Goal: Task Accomplishment & Management: Complete application form

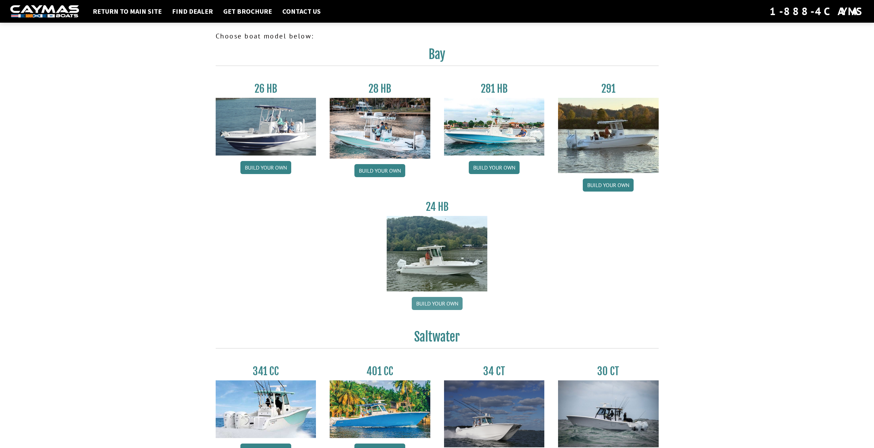
click at [444, 306] on link "Build your own" at bounding box center [437, 303] width 51 height 13
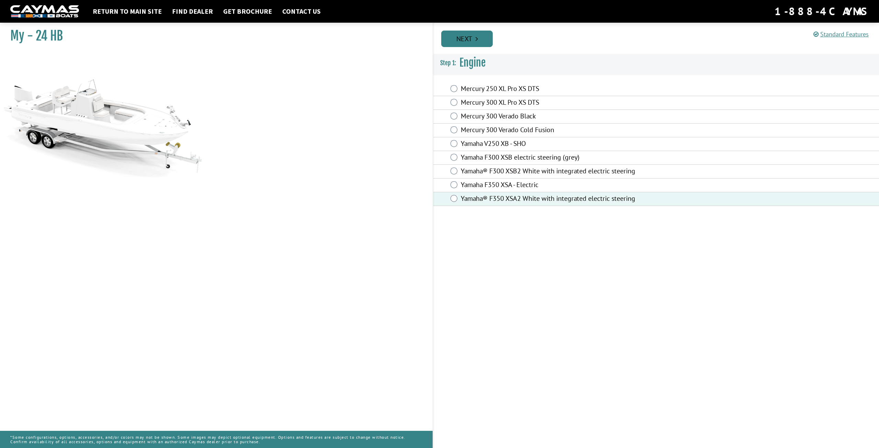
click at [469, 38] on link "Next" at bounding box center [466, 39] width 51 height 16
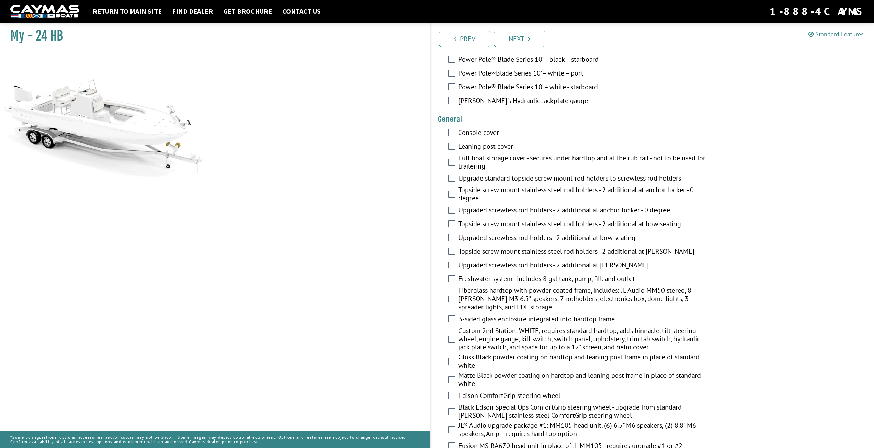
scroll to position [446, 0]
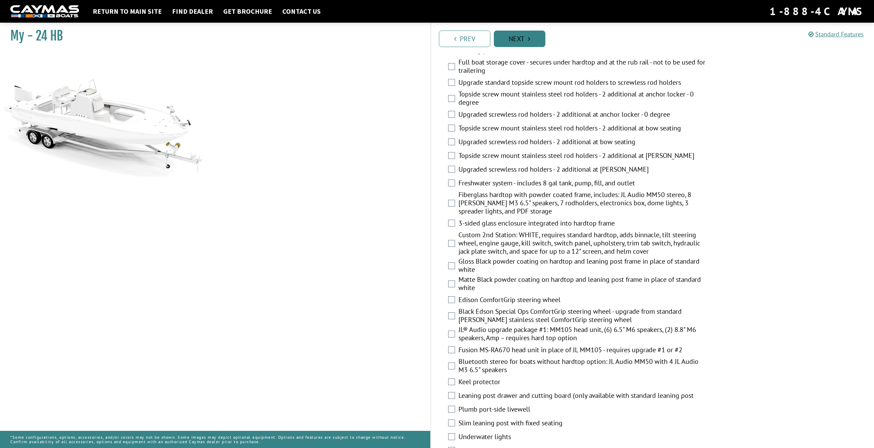
click at [529, 43] on link "Next" at bounding box center [519, 39] width 51 height 16
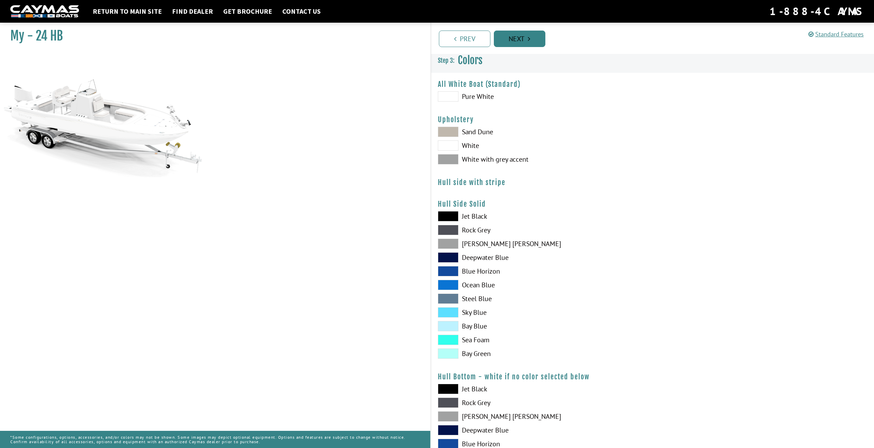
scroll to position [0, 0]
click at [453, 162] on span at bounding box center [448, 161] width 21 height 10
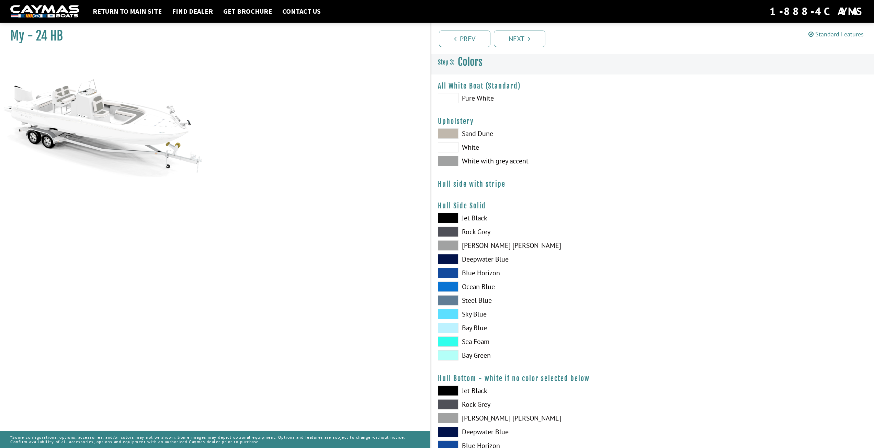
click at [451, 287] on span at bounding box center [448, 287] width 21 height 10
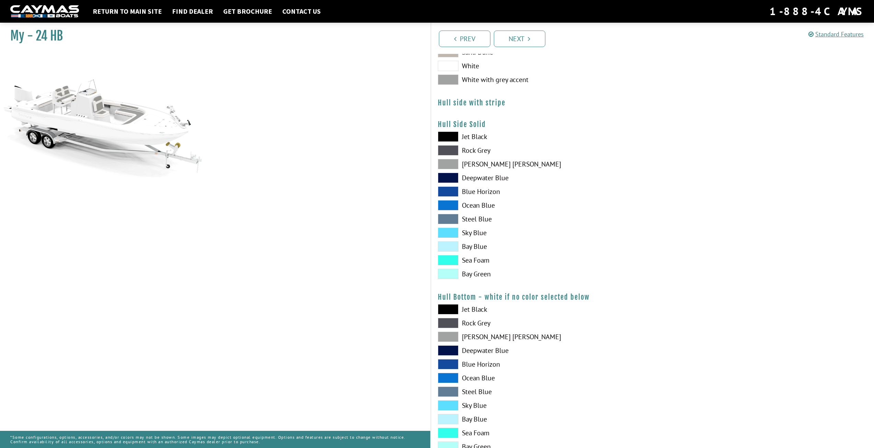
scroll to position [103, 0]
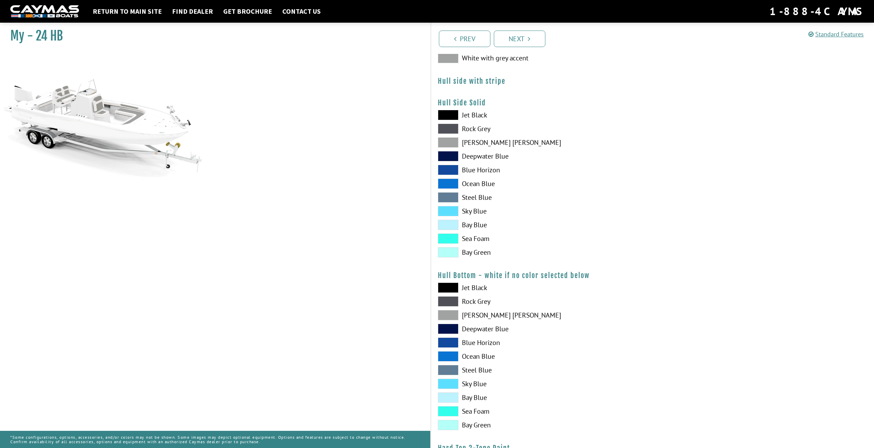
click at [447, 355] on span at bounding box center [448, 356] width 21 height 10
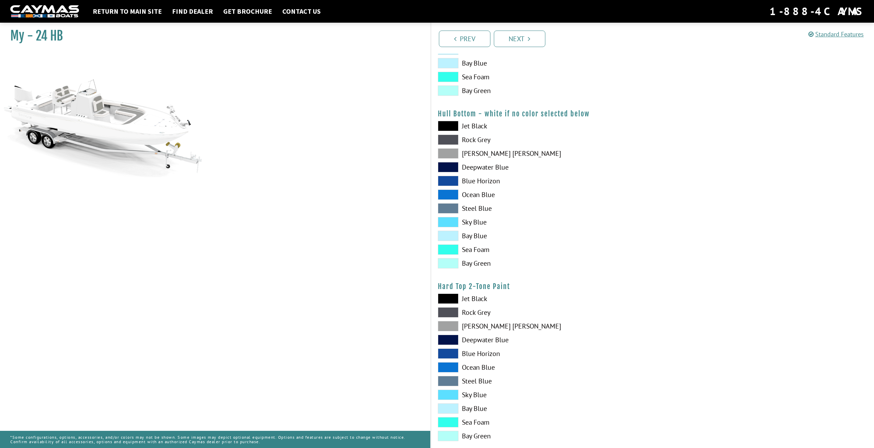
scroll to position [300, 0]
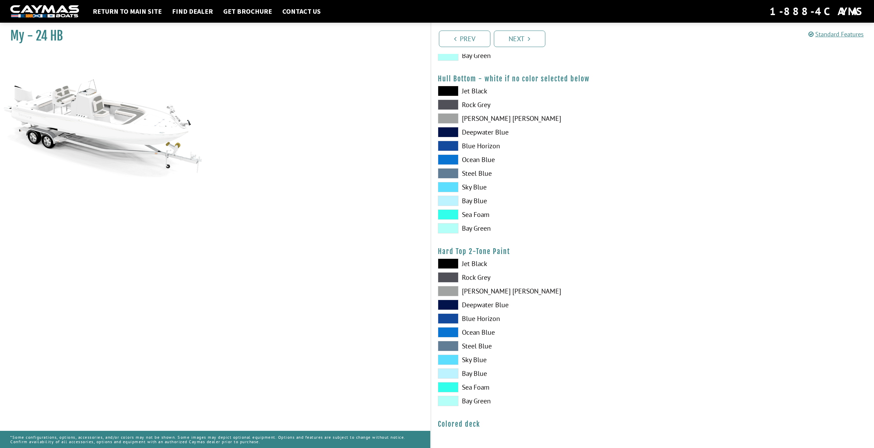
click at [450, 330] on span at bounding box center [448, 332] width 21 height 10
click at [528, 38] on icon "Pagination" at bounding box center [529, 38] width 2 height 7
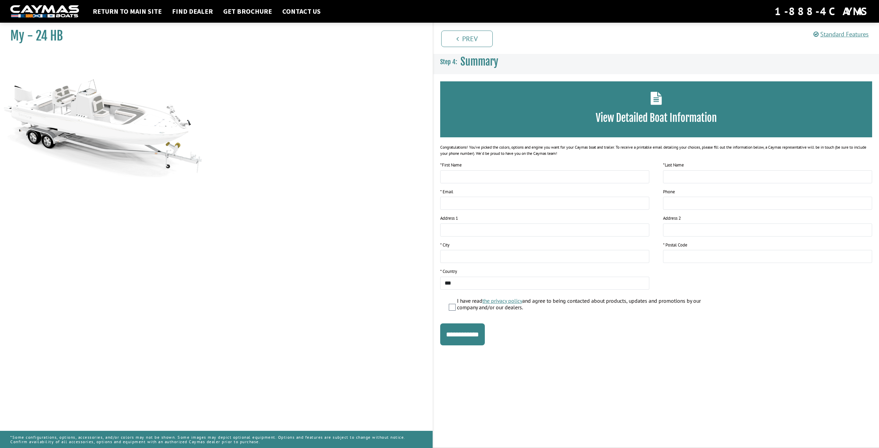
click at [651, 115] on h3 "View Detailed Boat Information" at bounding box center [655, 118] width 411 height 13
click at [504, 177] on input "text" at bounding box center [544, 176] width 209 height 13
type input "******"
type input "*"
